Goal: Information Seeking & Learning: Learn about a topic

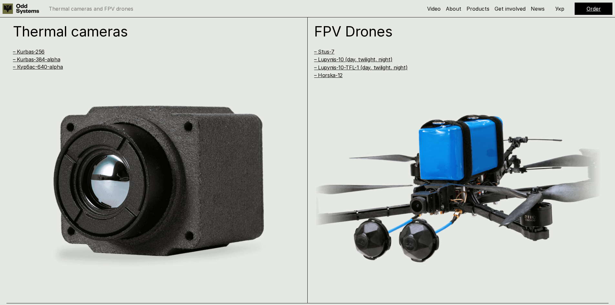
scroll to position [613, 0]
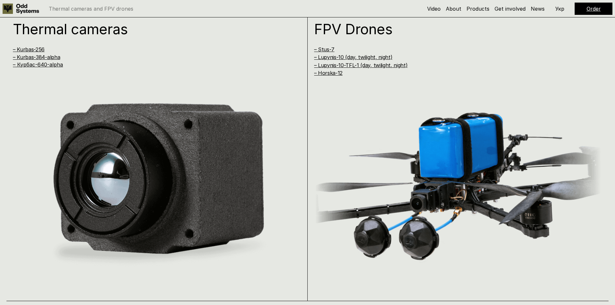
click at [599, 9] on link "Order" at bounding box center [593, 8] width 14 height 6
click at [588, 12] on h5 "Order" at bounding box center [593, 8] width 14 height 7
click at [589, 10] on link "Order" at bounding box center [593, 8] width 14 height 6
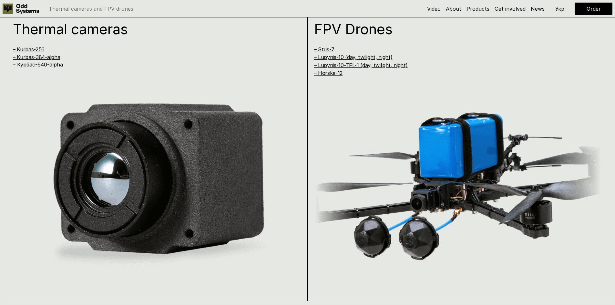
click at [589, 10] on link "Order" at bounding box center [593, 8] width 14 height 6
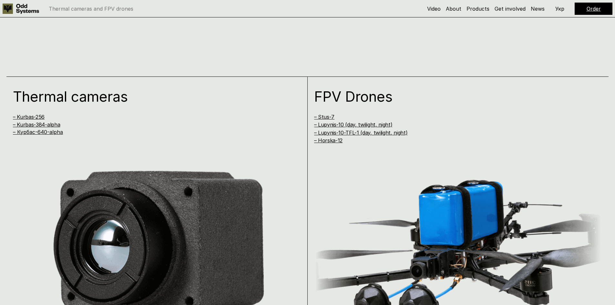
scroll to position [548, 0]
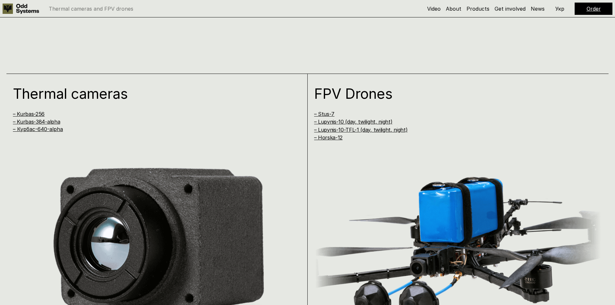
click at [580, 9] on div "Order" at bounding box center [593, 9] width 38 height 12
click at [562, 9] on p "Укр" at bounding box center [559, 8] width 9 height 5
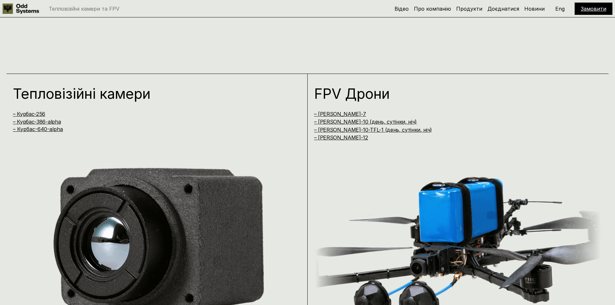
click at [560, 6] on p "Eng" at bounding box center [559, 8] width 9 height 5
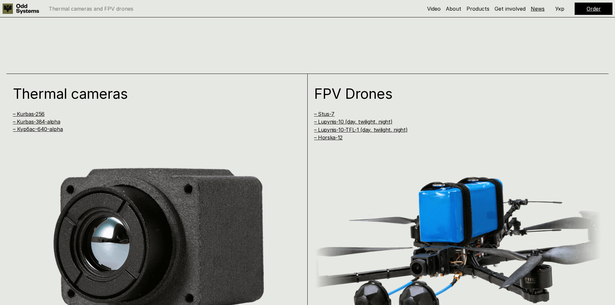
click at [536, 10] on link "News" at bounding box center [537, 8] width 14 height 6
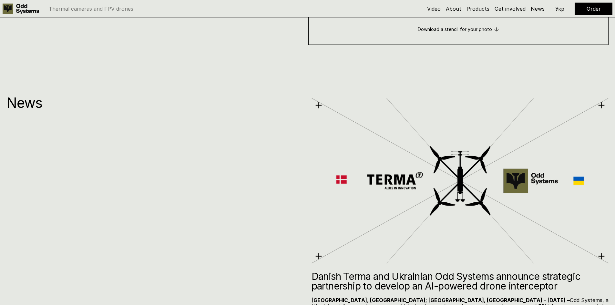
click at [556, 6] on p "Укр" at bounding box center [559, 8] width 9 height 5
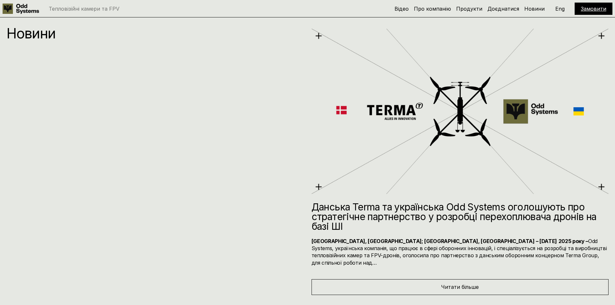
scroll to position [3433, 0]
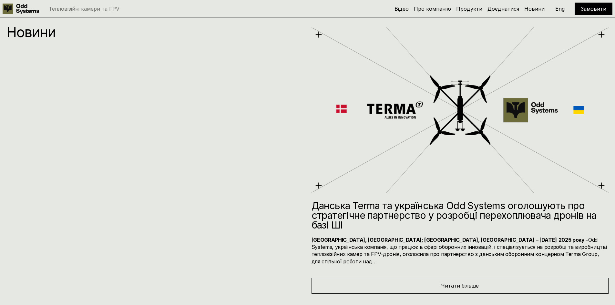
click at [577, 7] on div "Замовити" at bounding box center [593, 9] width 38 height 12
click at [587, 8] on link "Замовити" at bounding box center [592, 8] width 25 height 6
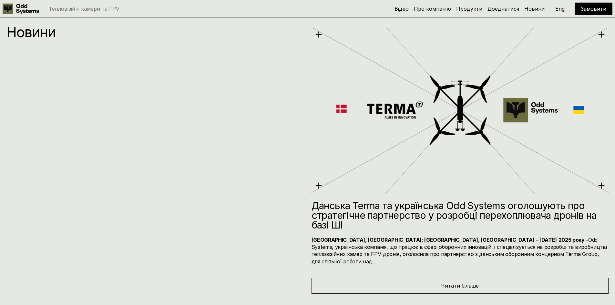
click at [587, 8] on link "Замовити" at bounding box center [592, 8] width 25 height 6
click at [587, 5] on link "Замовити" at bounding box center [592, 8] width 25 height 6
click at [587, 6] on link "Замовити" at bounding box center [592, 8] width 25 height 6
click at [560, 8] on p "Eng" at bounding box center [559, 8] width 9 height 5
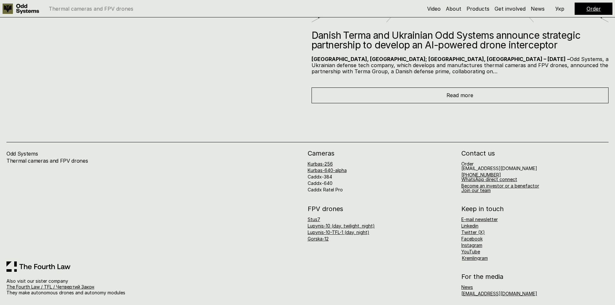
scroll to position [3607, 0]
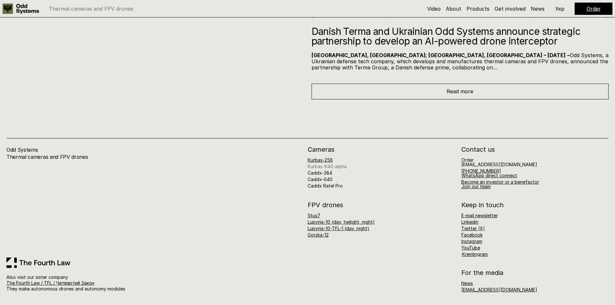
click at [325, 167] on link "Kurbas-640-alpha" at bounding box center [326, 166] width 39 height 5
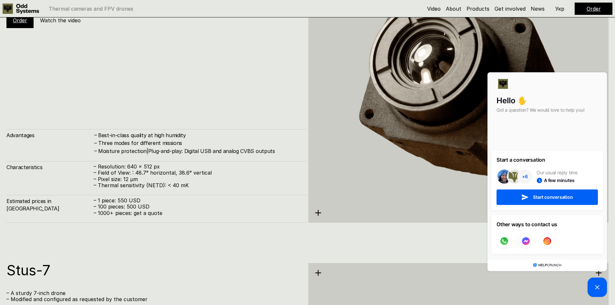
scroll to position [1588, 0]
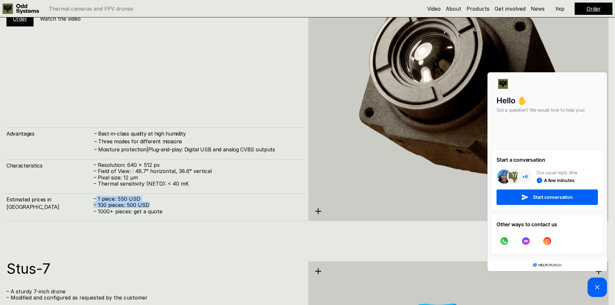
drag, startPoint x: 167, startPoint y: 207, endPoint x: 96, endPoint y: 201, distance: 71.6
click at [96, 201] on div "– 1 piece: 550 USD – 100 pieces: 500 USD – 1000+ pieces: get a quote" at bounding box center [197, 205] width 207 height 19
click at [96, 201] on p "– 1 piece: 550 USD" at bounding box center [197, 199] width 207 height 6
drag, startPoint x: 93, startPoint y: 200, endPoint x: 166, endPoint y: 213, distance: 74.3
click at [166, 213] on div "Estimated prices in [GEOGRAPHIC_DATA] – 1 piece: 550 USD – 100 pieces: 500 USD …" at bounding box center [156, 207] width 300 height 28
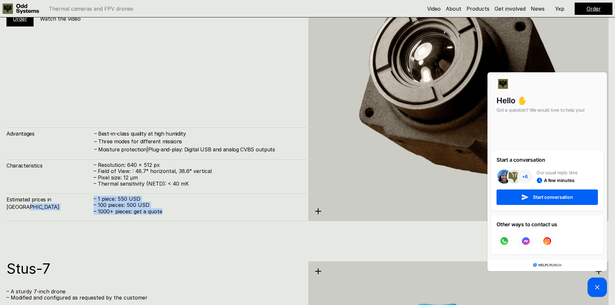
click at [166, 213] on p "– 1000+ pieces: get a quote" at bounding box center [197, 211] width 207 height 6
drag, startPoint x: 171, startPoint y: 213, endPoint x: 90, endPoint y: 199, distance: 81.9
click at [90, 199] on div "Estimated prices in [GEOGRAPHIC_DATA] – 1 piece: 550 USD – 100 pieces: 500 USD …" at bounding box center [156, 207] width 300 height 28
click at [90, 199] on h4 "Estimated prices in [GEOGRAPHIC_DATA]" at bounding box center [49, 203] width 87 height 15
drag, startPoint x: 93, startPoint y: 199, endPoint x: 173, endPoint y: 208, distance: 81.1
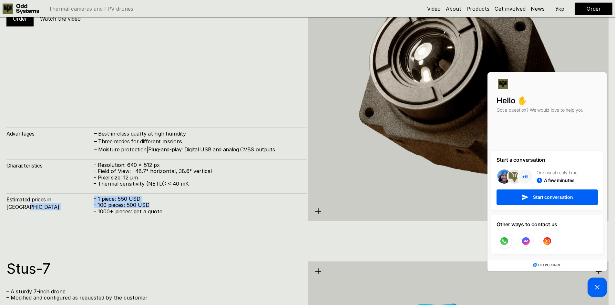
click at [173, 208] on div "Estimated prices in [GEOGRAPHIC_DATA] – 1 piece: 550 USD – 100 pieces: 500 USD …" at bounding box center [156, 207] width 300 height 28
click at [173, 208] on p "– 100 pieces: 500 USD" at bounding box center [197, 205] width 207 height 6
drag, startPoint x: 177, startPoint y: 208, endPoint x: 93, endPoint y: 200, distance: 84.0
click at [93, 200] on div "Estimated prices in [GEOGRAPHIC_DATA] – 1 piece: 550 USD – 100 pieces: 500 USD …" at bounding box center [156, 207] width 300 height 28
click at [93, 200] on h4 "Estimated prices in [GEOGRAPHIC_DATA]" at bounding box center [49, 203] width 87 height 15
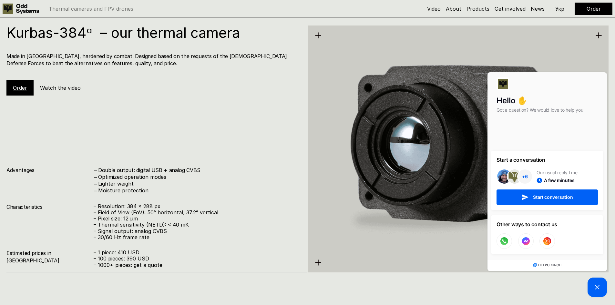
scroll to position [1233, 0]
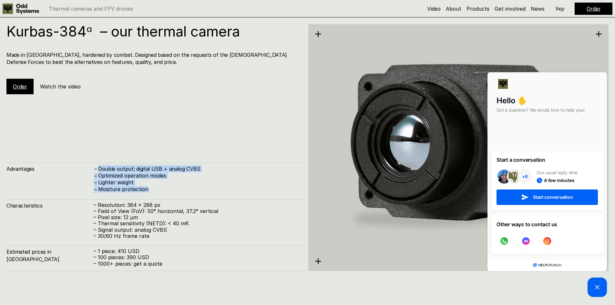
drag, startPoint x: 98, startPoint y: 165, endPoint x: 157, endPoint y: 186, distance: 62.3
click at [157, 186] on div "Advantages – Double output: digital USB + analog CVBS – Optimized operation mod…" at bounding box center [156, 178] width 300 height 30
click at [157, 186] on p "Moisture protection" at bounding box center [199, 189] width 202 height 6
drag, startPoint x: 161, startPoint y: 187, endPoint x: 86, endPoint y: 170, distance: 77.1
click at [86, 170] on div "Advantages – Double output: digital USB + analog CVBS – Optimized operation mod…" at bounding box center [156, 178] width 300 height 30
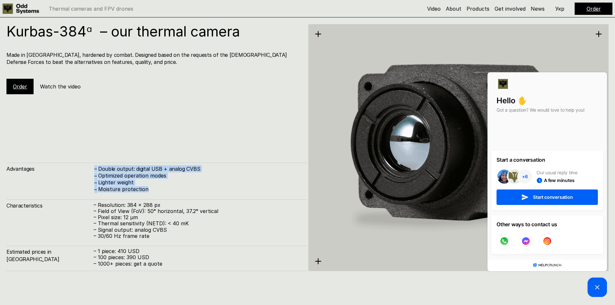
click at [86, 170] on h4 "Advantages" at bounding box center [49, 168] width 87 height 7
drag, startPoint x: 88, startPoint y: 170, endPoint x: 169, endPoint y: 189, distance: 82.6
click at [169, 189] on div "Advantages – Double output: digital USB + analog CVBS – Optimized operation mod…" at bounding box center [156, 178] width 300 height 30
click at [169, 189] on p "Moisture protection" at bounding box center [199, 189] width 202 height 6
drag, startPoint x: 172, startPoint y: 190, endPoint x: 83, endPoint y: 168, distance: 92.0
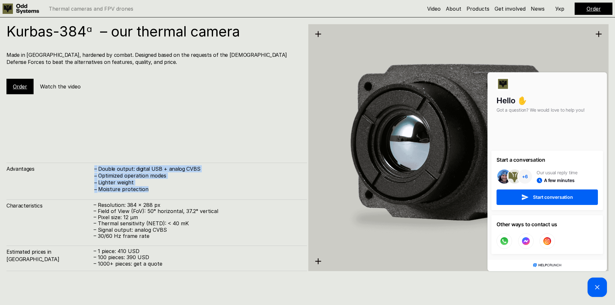
click at [83, 168] on div "Advantages – Double output: digital USB + analog CVBS – Optimized operation mod…" at bounding box center [156, 178] width 300 height 30
click at [83, 168] on h4 "Advantages" at bounding box center [49, 168] width 87 height 7
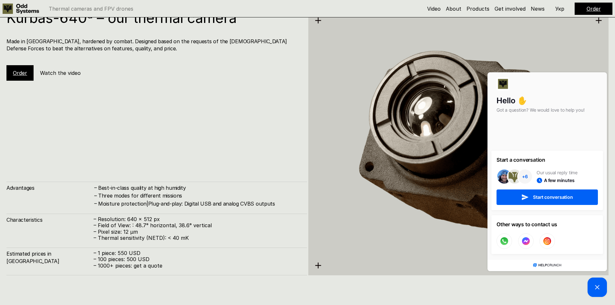
scroll to position [1524, 0]
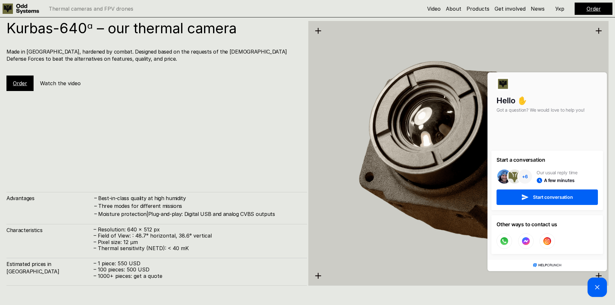
click at [22, 81] on link "Order" at bounding box center [20, 83] width 14 height 6
click at [24, 85] on link "Order" at bounding box center [20, 83] width 14 height 6
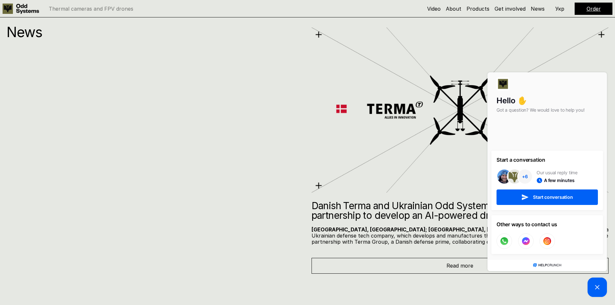
scroll to position [548, 0]
